Goal: Task Accomplishment & Management: Complete application form

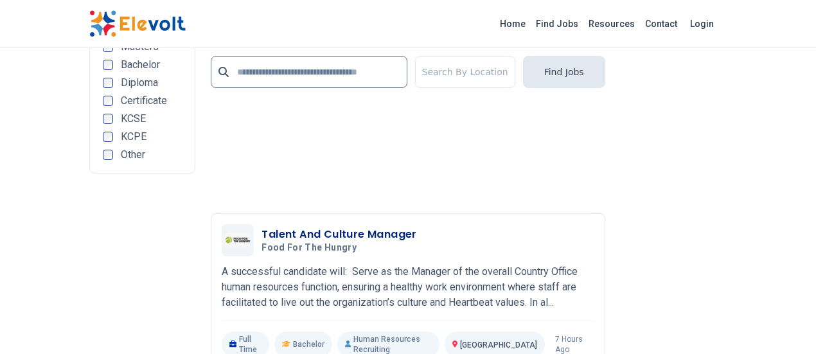
scroll to position [2955, 0]
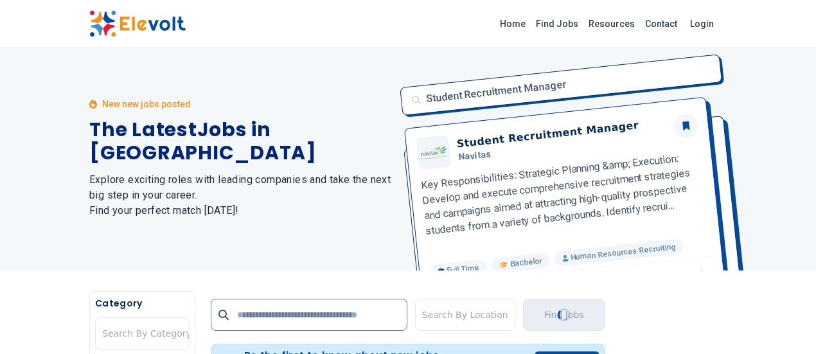
scroll to position [0, 0]
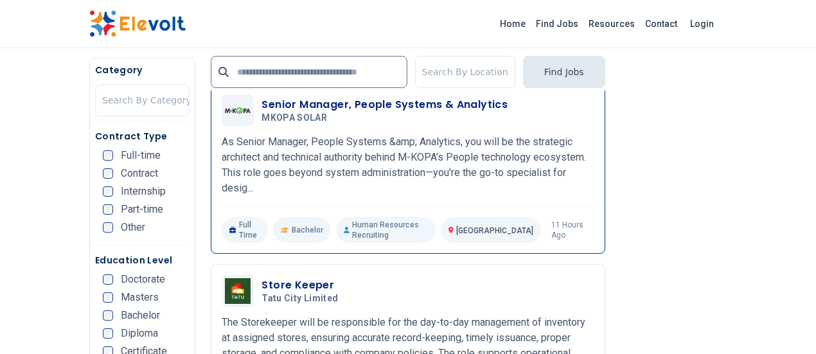
scroll to position [642, 0]
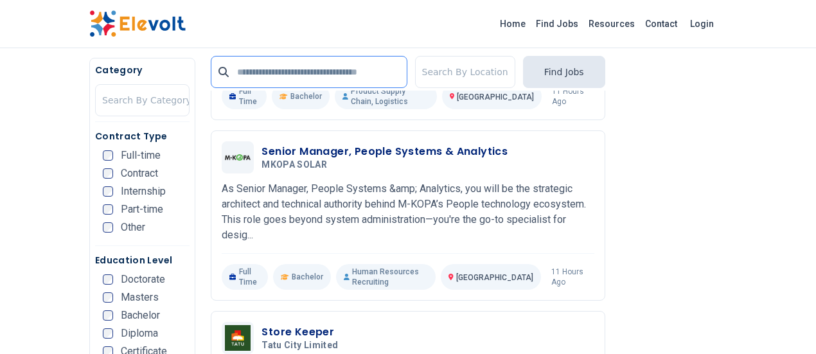
click at [330, 76] on input "text" at bounding box center [309, 72] width 196 height 32
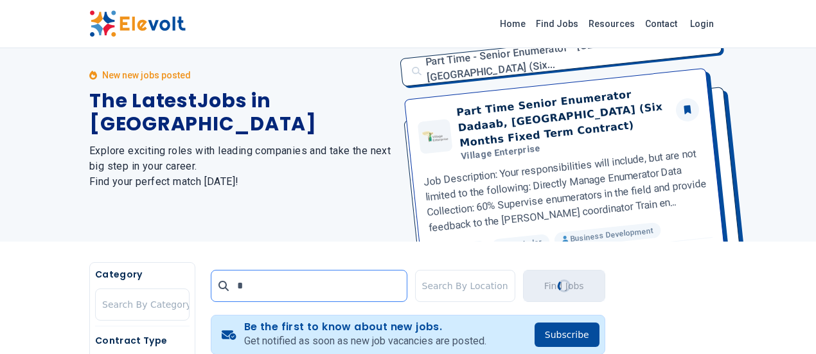
scroll to position [0, 0]
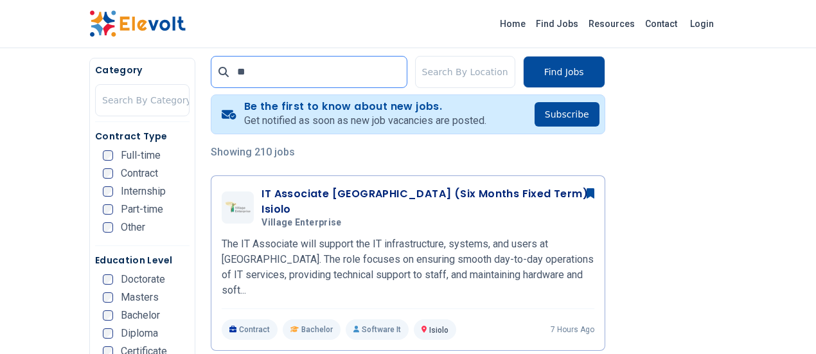
scroll to position [257, 0]
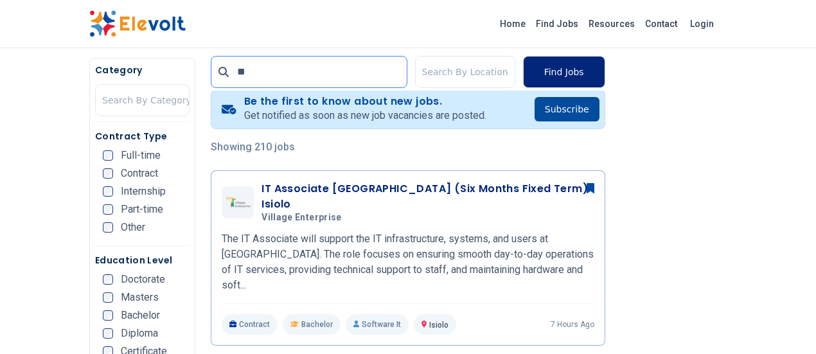
type input "**"
click at [605, 68] on button "Find Jobs" at bounding box center [564, 72] width 82 height 32
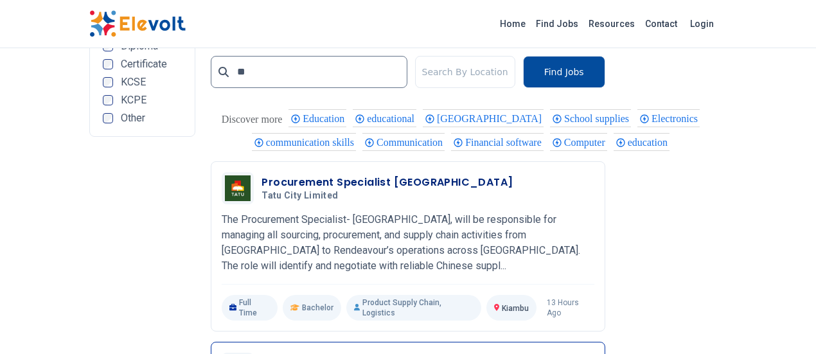
scroll to position [2762, 0]
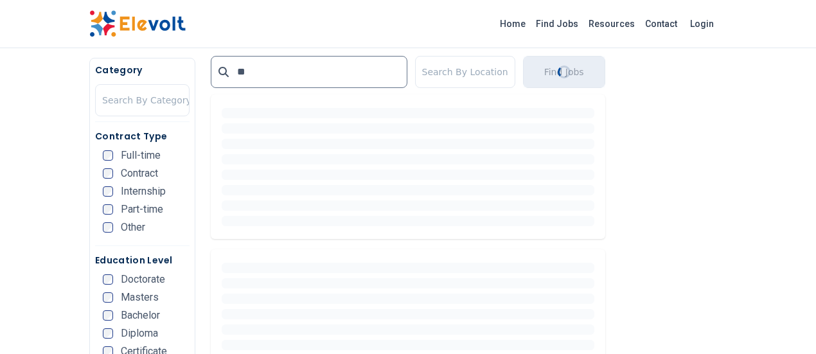
scroll to position [366, 0]
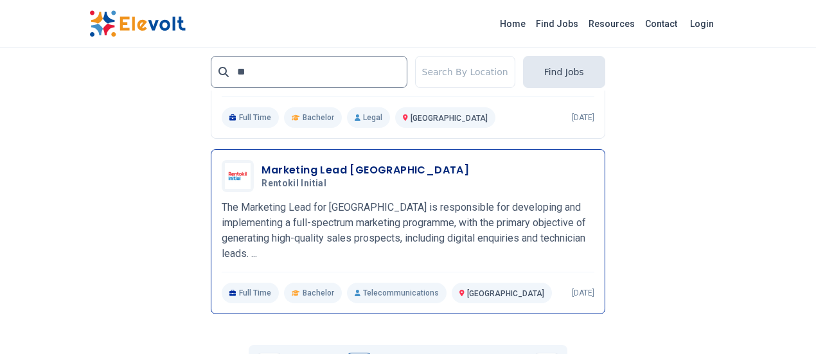
scroll to position [2826, 0]
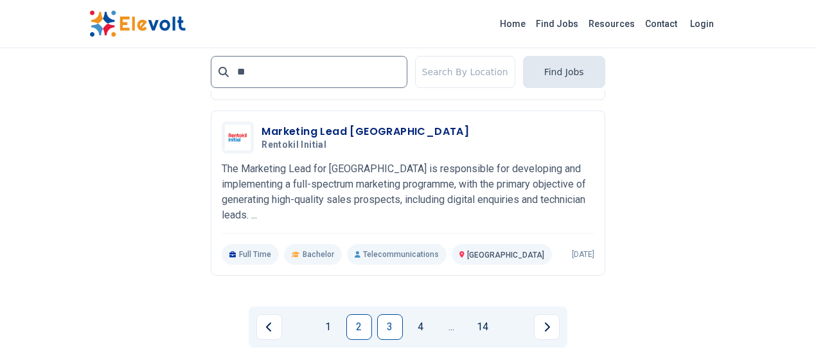
click at [387, 314] on link "3" at bounding box center [390, 327] width 26 height 26
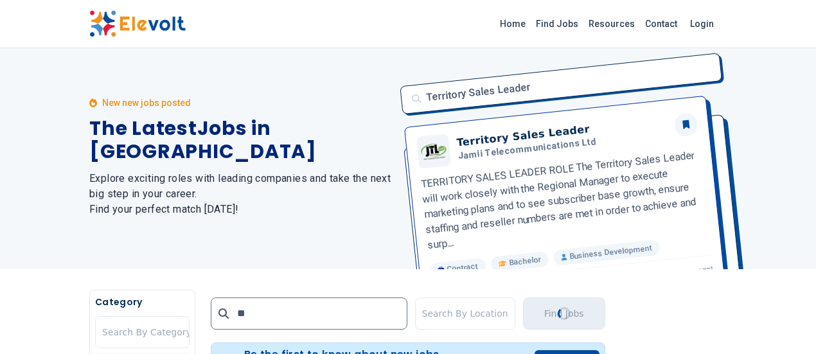
scroll to position [0, 0]
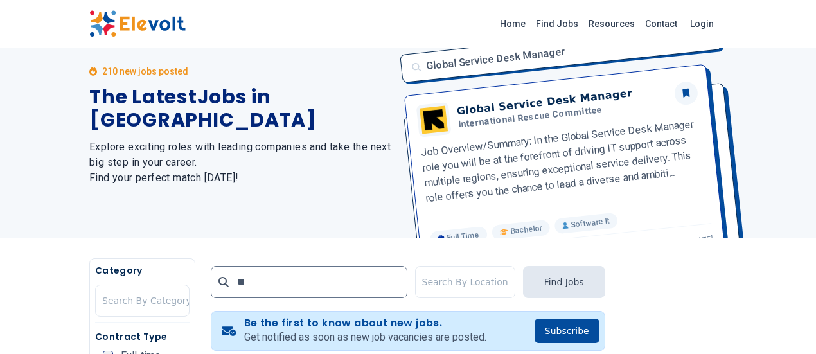
scroll to position [64, 0]
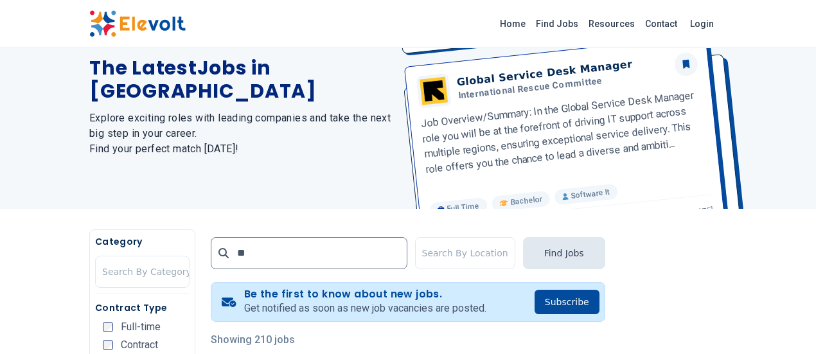
drag, startPoint x: 531, startPoint y: 89, endPoint x: 479, endPoint y: 81, distance: 52.1
click at [479, 81] on div "Global Service Desk Manager Global Service Desk Manager International Rescue Co…" at bounding box center [559, 96] width 334 height 225
click at [495, 92] on div "Global Service Desk Manager Global Service Desk Manager International Rescue Co…" at bounding box center [559, 96] width 334 height 225
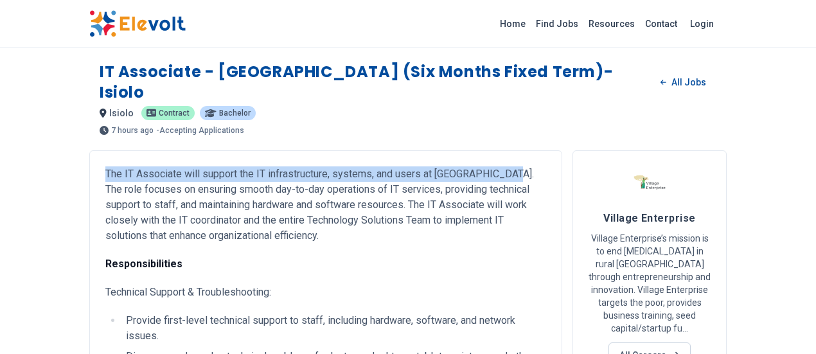
drag, startPoint x: 25, startPoint y: 150, endPoint x: 423, endPoint y: 155, distance: 397.7
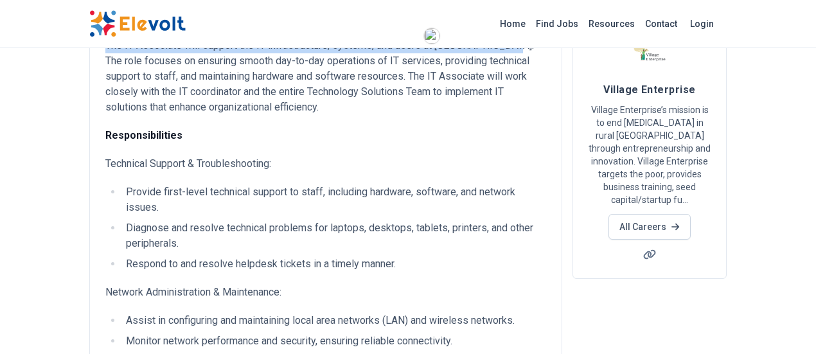
scroll to position [193, 0]
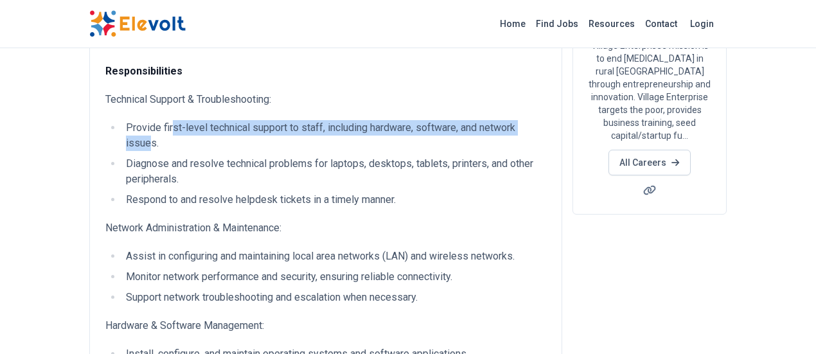
drag, startPoint x: 92, startPoint y: 89, endPoint x: 464, endPoint y: 97, distance: 372.6
click at [464, 120] on li "Provide first-level technical support to staff, including hardware, software, a…" at bounding box center [334, 135] width 424 height 31
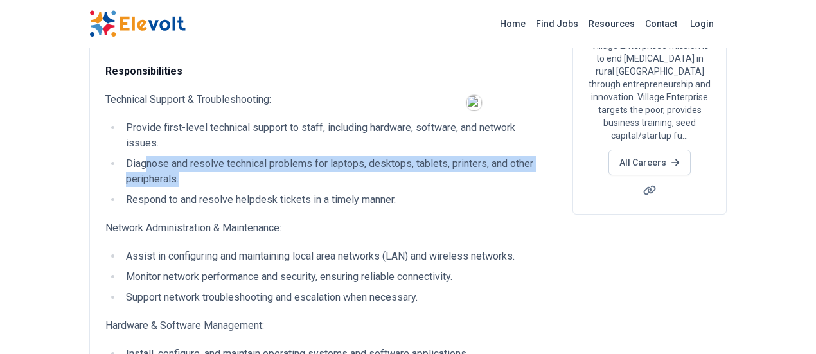
drag, startPoint x: 67, startPoint y: 109, endPoint x: 518, endPoint y: 111, distance: 450.9
click at [518, 156] on li "Diagnose and resolve technical problems for laptops, desktops, tablets, printer…" at bounding box center [334, 171] width 424 height 31
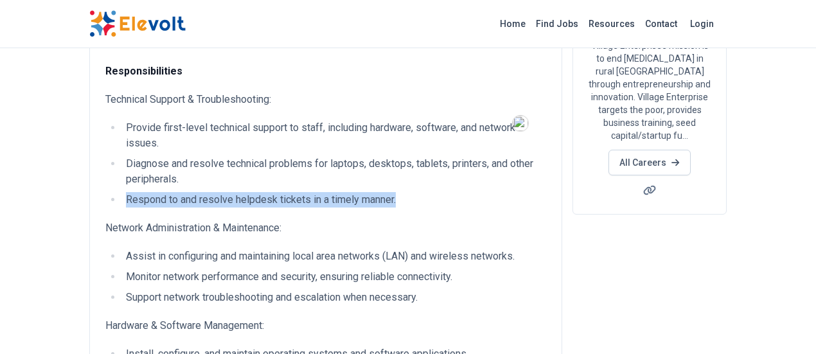
drag, startPoint x: 45, startPoint y: 128, endPoint x: 330, endPoint y: 135, distance: 284.7
click at [330, 192] on li "Respond to and resolve helpdesk tickets in a timely manner." at bounding box center [334, 199] width 424 height 15
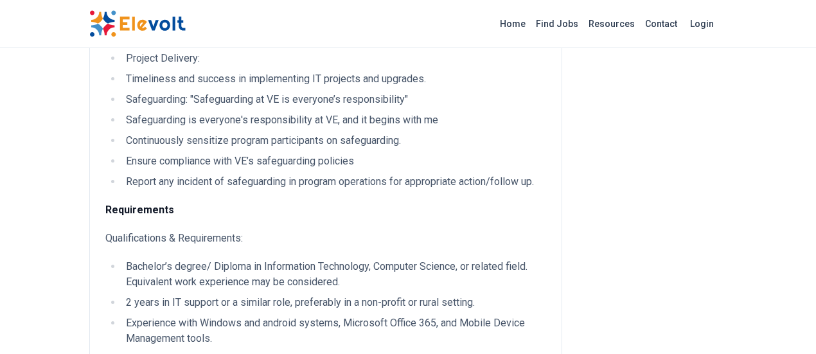
scroll to position [1220, 0]
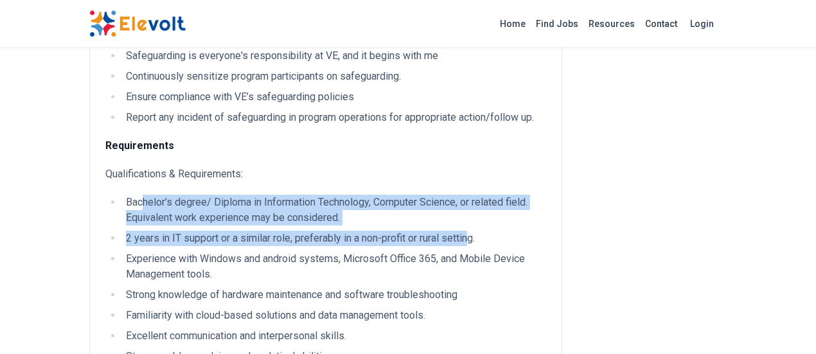
drag, startPoint x: 64, startPoint y: 121, endPoint x: 393, endPoint y: 144, distance: 329.7
click at [393, 195] on ul "Bachelor’s degree/ Diploma in Information Technology, Computer Science, or rela…" at bounding box center [325, 290] width 441 height 190
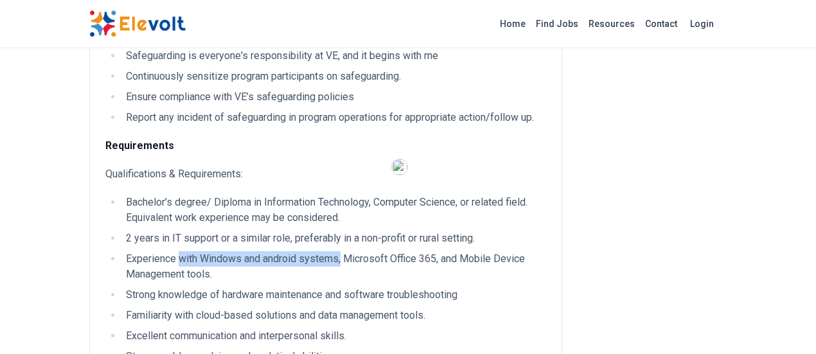
drag, startPoint x: 101, startPoint y: 174, endPoint x: 264, endPoint y: 173, distance: 162.5
click at [264, 251] on li "Experience with Windows and android systems, Microsoft Office 365, and Mobile D…" at bounding box center [334, 266] width 424 height 31
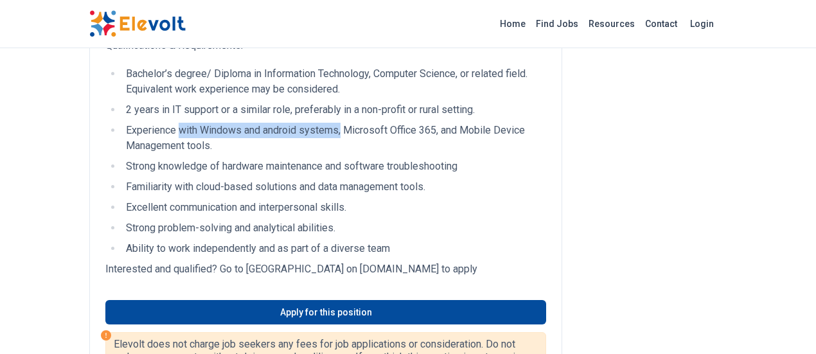
scroll to position [1285, 0]
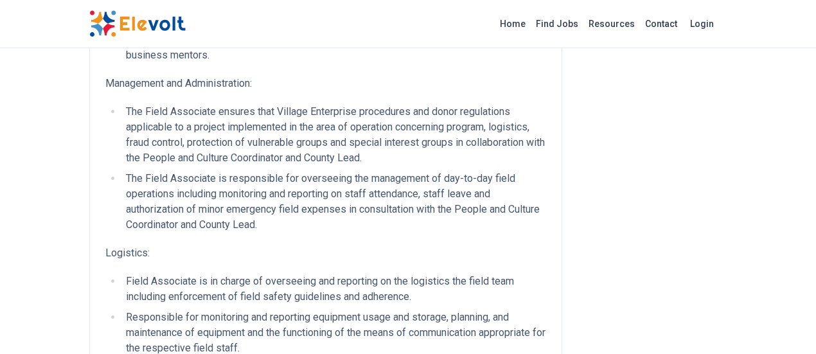
scroll to position [1349, 0]
